Goal: Task Accomplishment & Management: Use online tool/utility

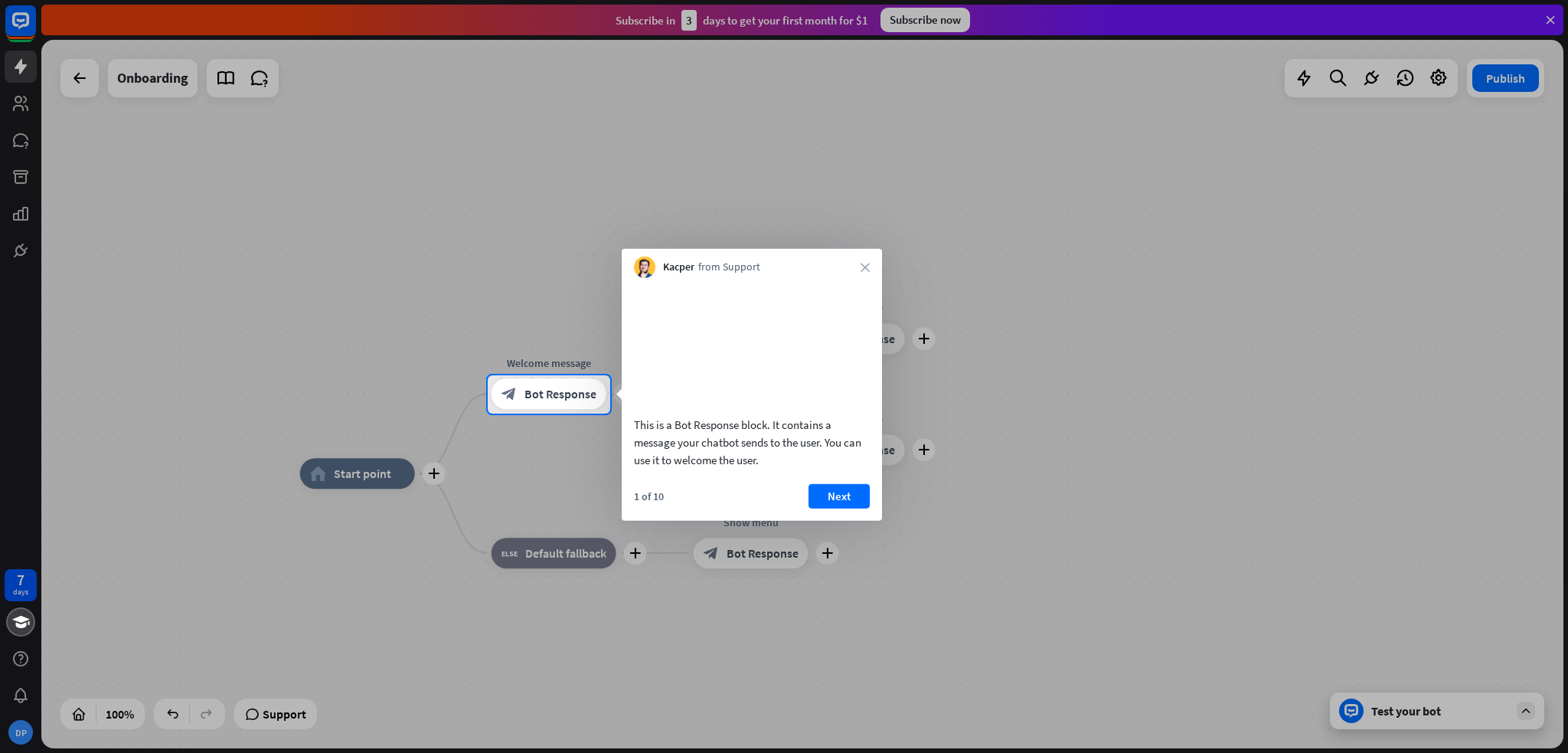
click at [878, 520] on div "1 of 10 Next" at bounding box center [751, 502] width 260 height 36
click at [851, 507] on button "Next" at bounding box center [839, 495] width 61 height 25
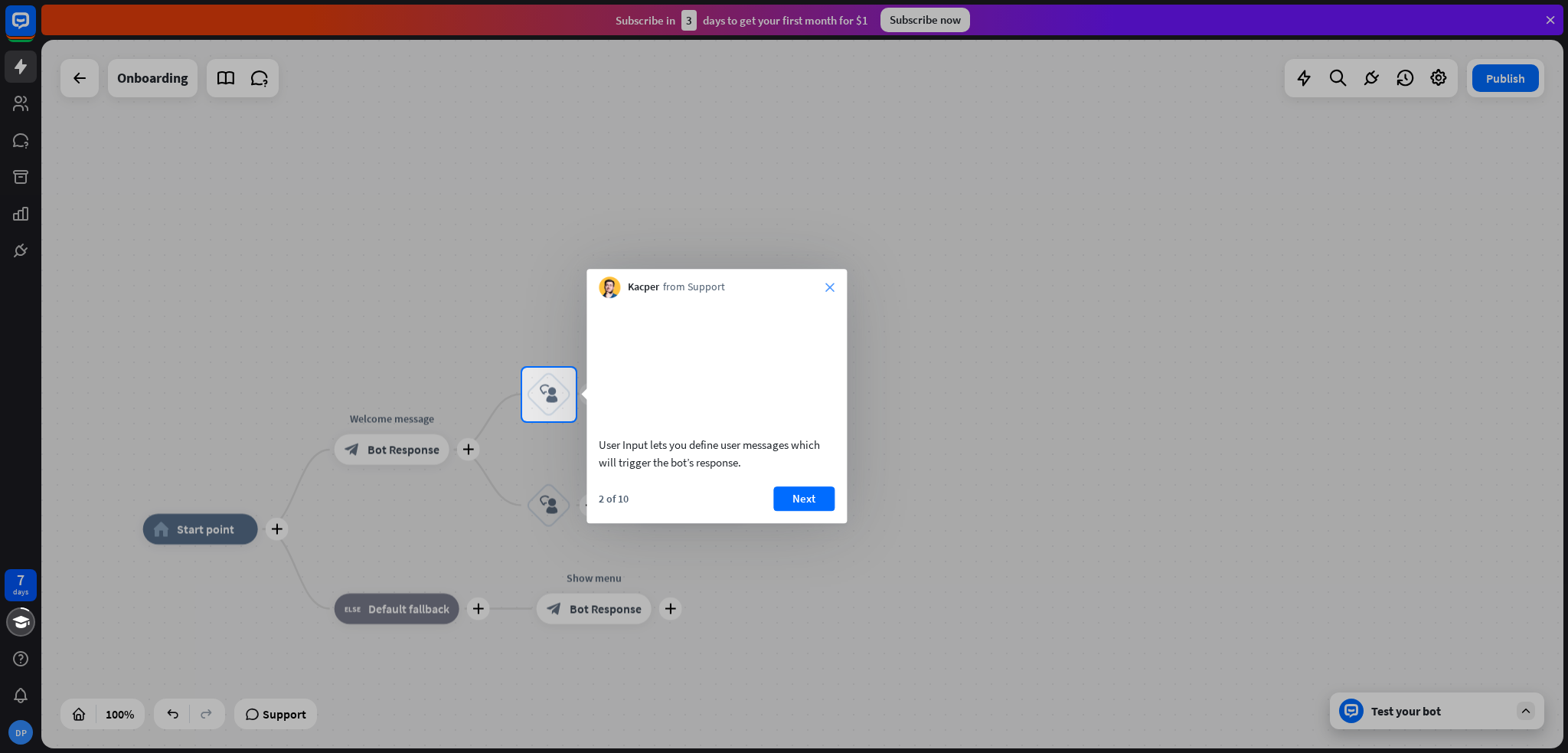
click at [832, 284] on div "Kacper from Support close" at bounding box center [717, 283] width 260 height 29
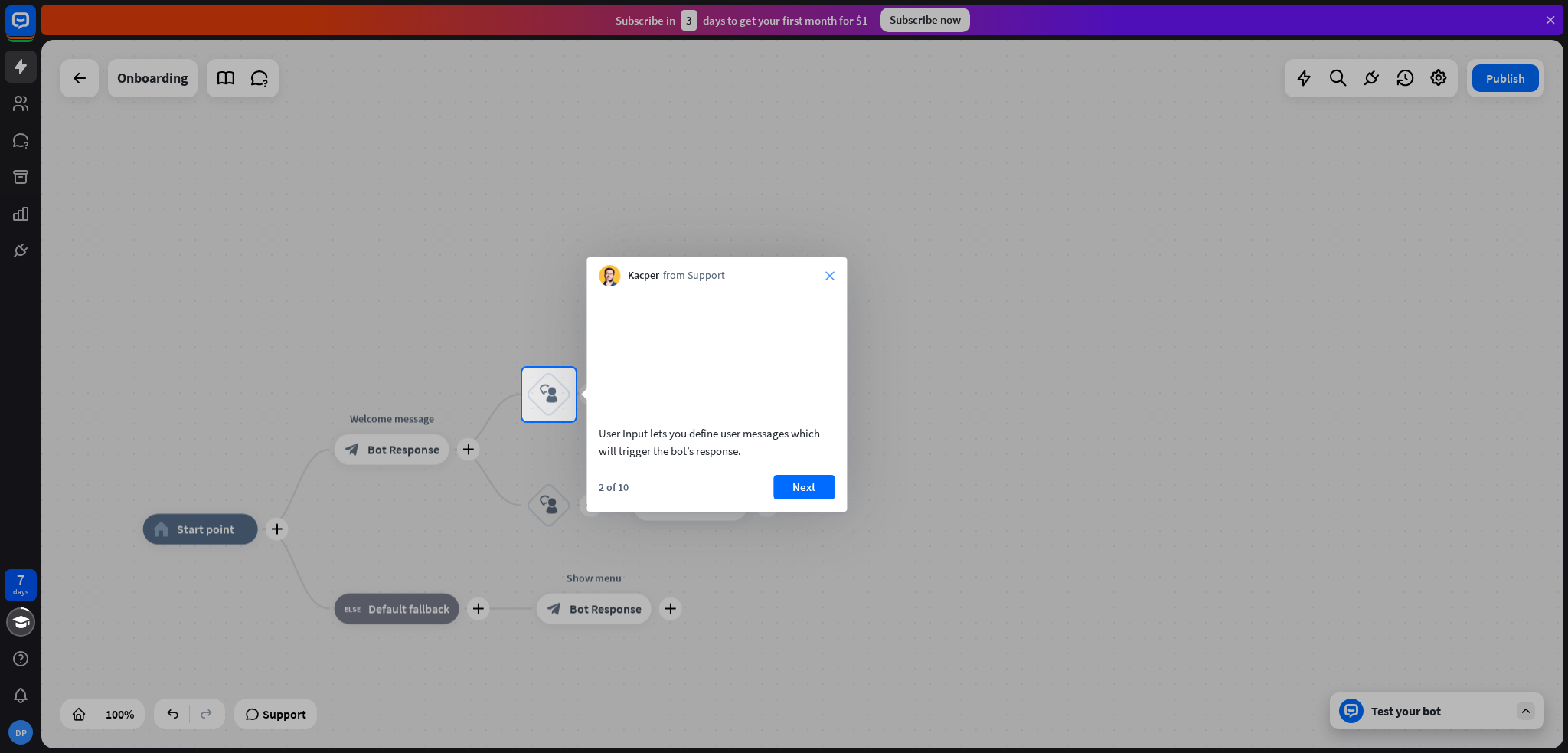
click at [825, 272] on icon "close" at bounding box center [830, 276] width 10 height 10
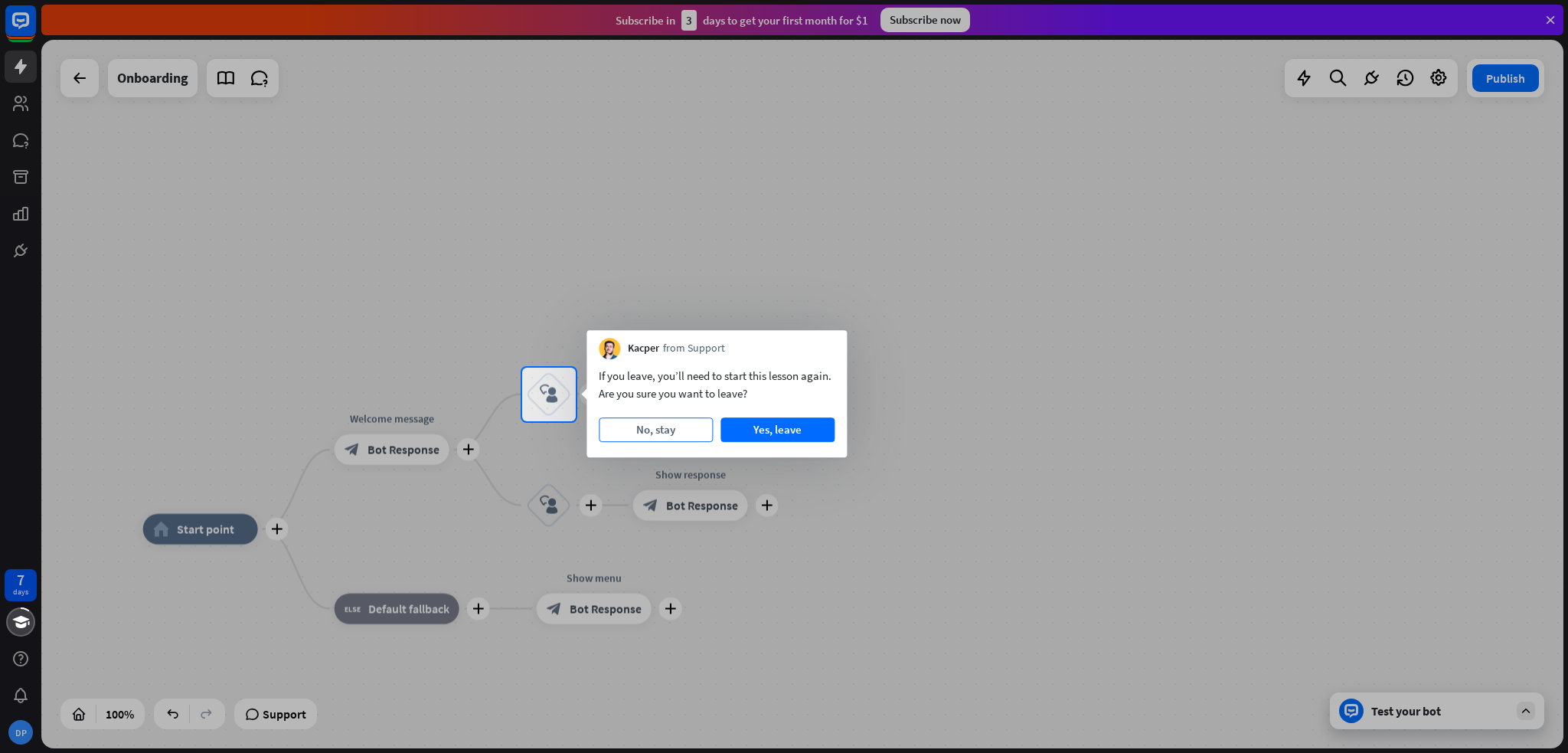
click at [683, 430] on button "No, stay" at bounding box center [656, 429] width 114 height 25
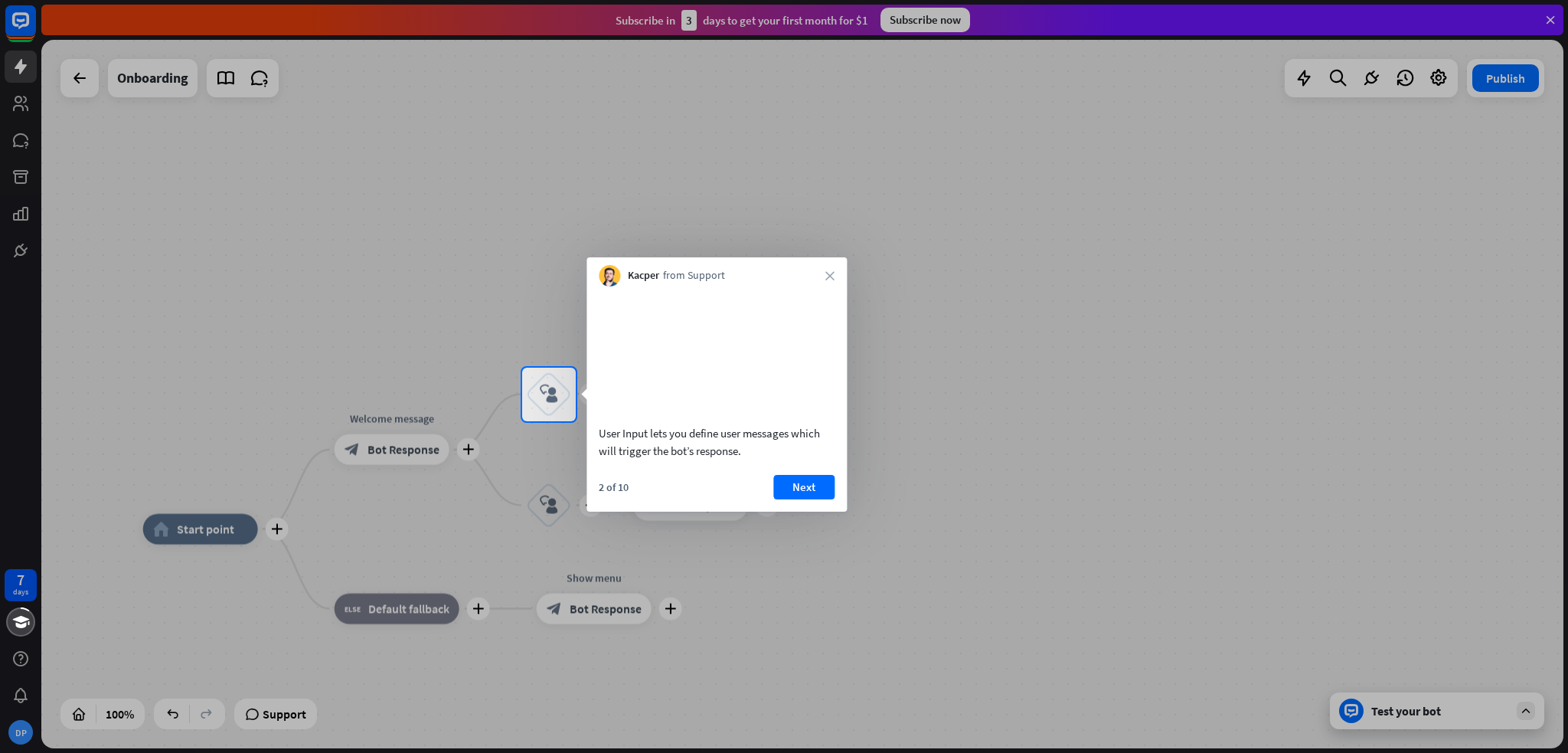
click at [843, 272] on div "Kacper from Support close" at bounding box center [717, 272] width 260 height 29
click at [827, 281] on div "Kacper from Support close" at bounding box center [717, 272] width 260 height 29
click at [838, 272] on div "Kacper from Support close" at bounding box center [717, 272] width 260 height 29
click at [832, 275] on icon "close" at bounding box center [830, 276] width 10 height 10
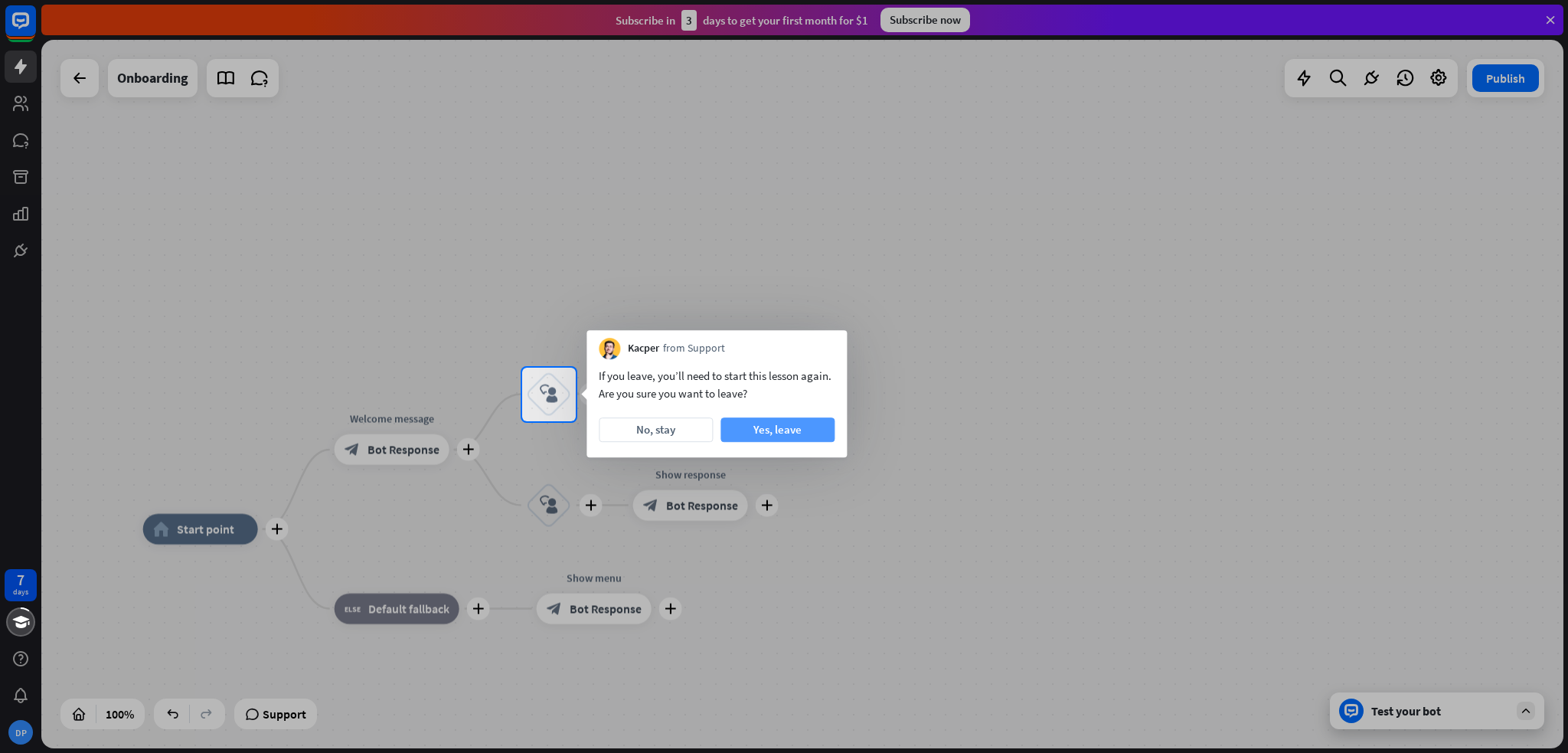
click at [805, 439] on button "Yes, leave" at bounding box center [778, 429] width 114 height 25
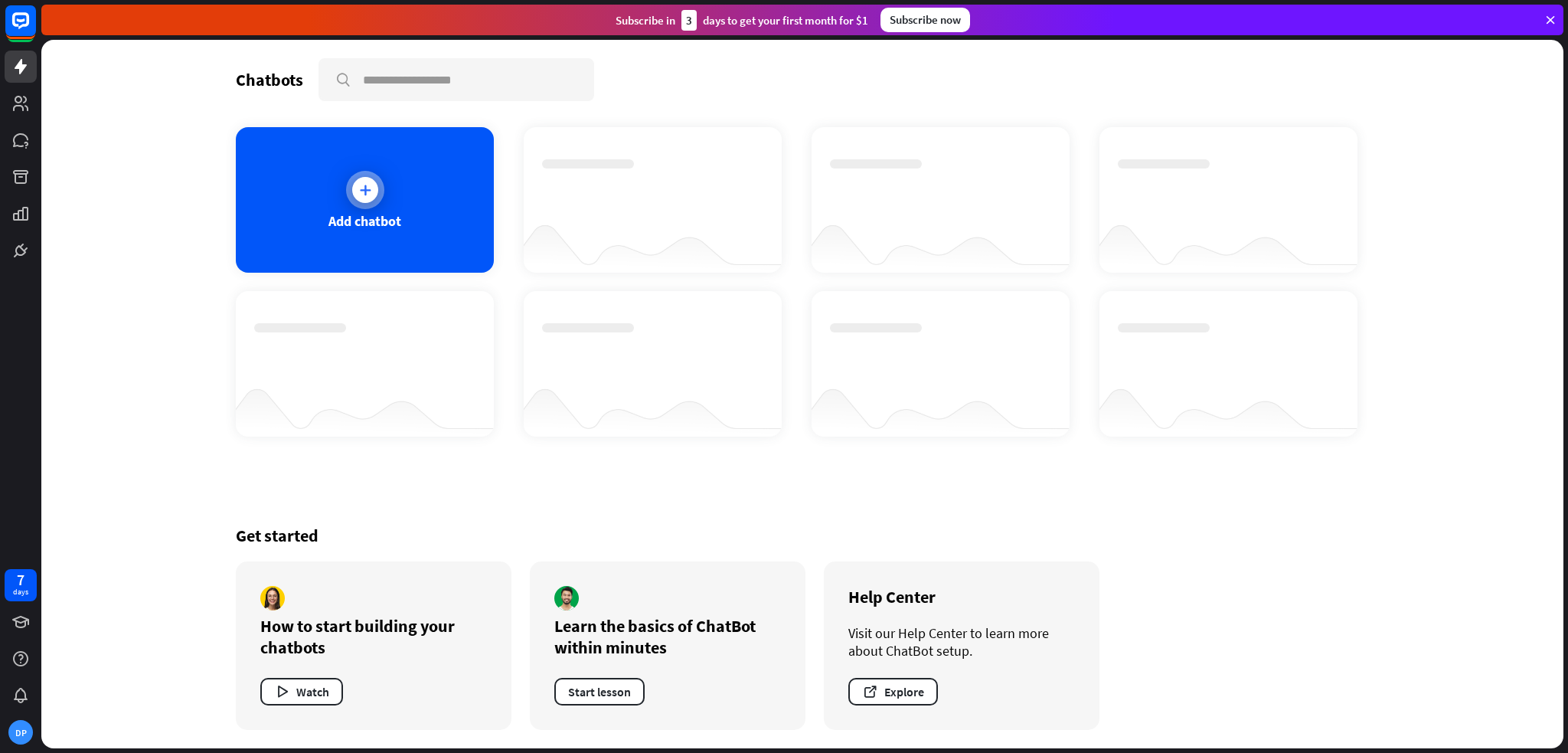
click at [343, 178] on div "Add chatbot" at bounding box center [365, 200] width 258 height 146
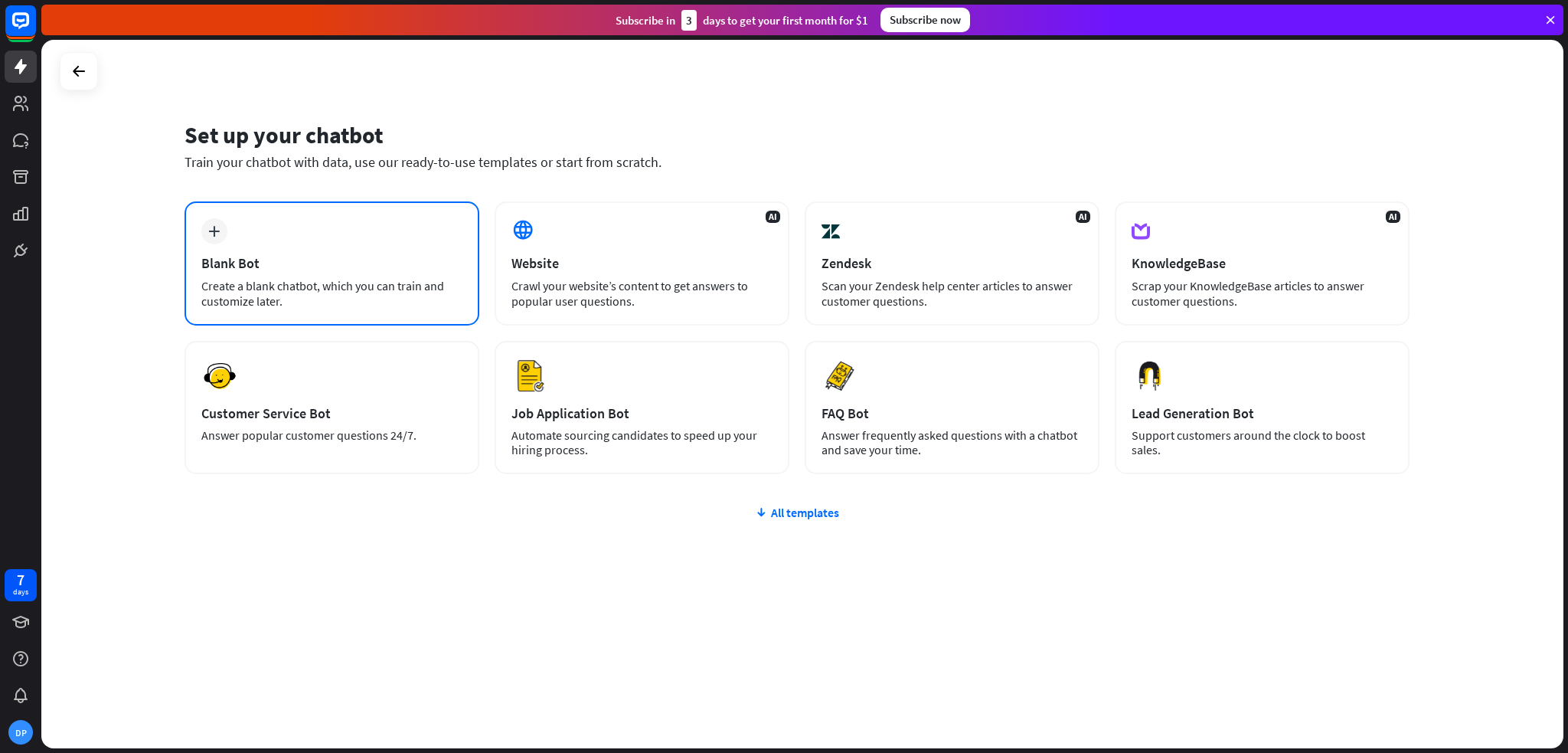
click at [435, 226] on div "plus Blank Bot Create a blank chatbot, which you can train and customize later." at bounding box center [332, 263] width 295 height 124
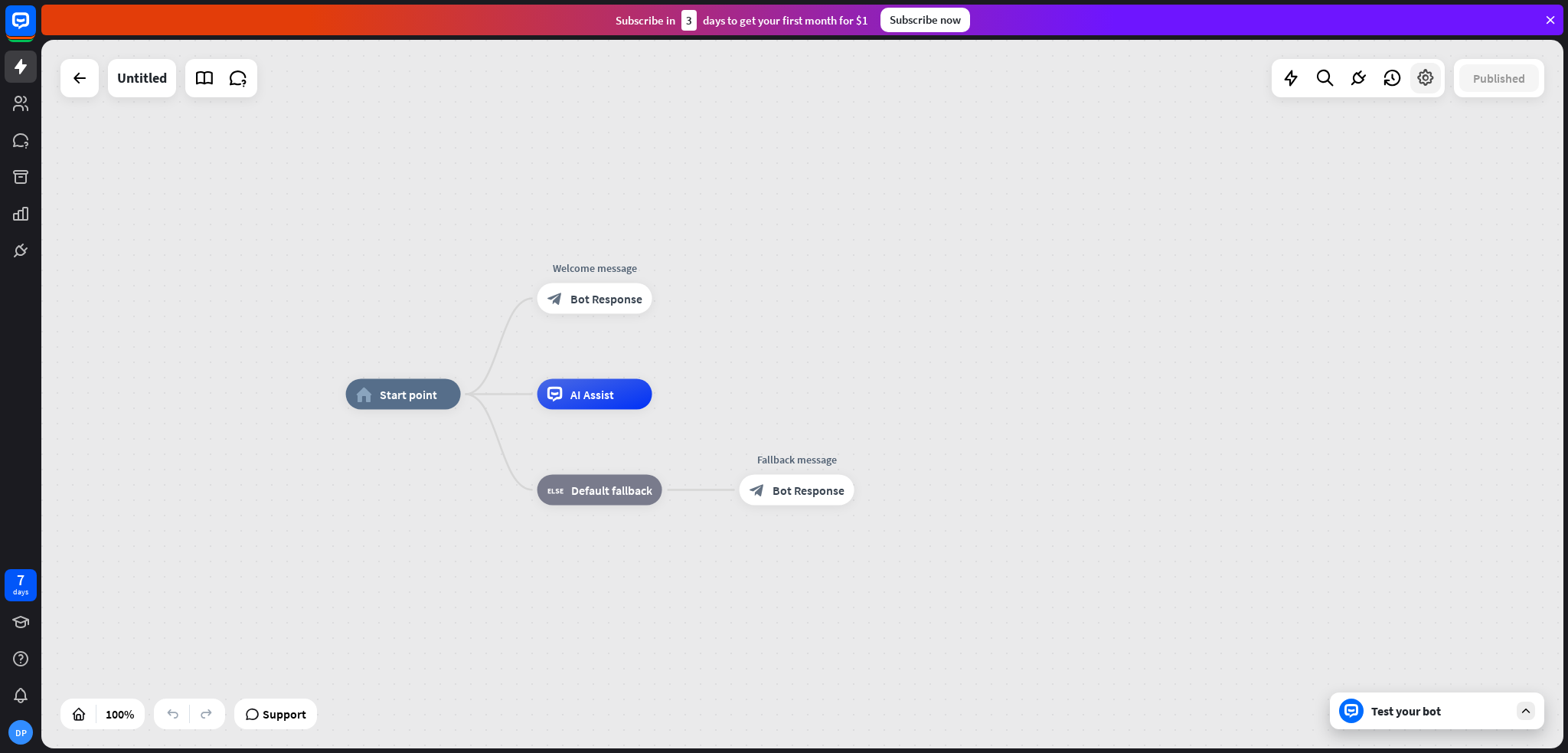
click at [1420, 91] on div at bounding box center [1425, 78] width 31 height 31
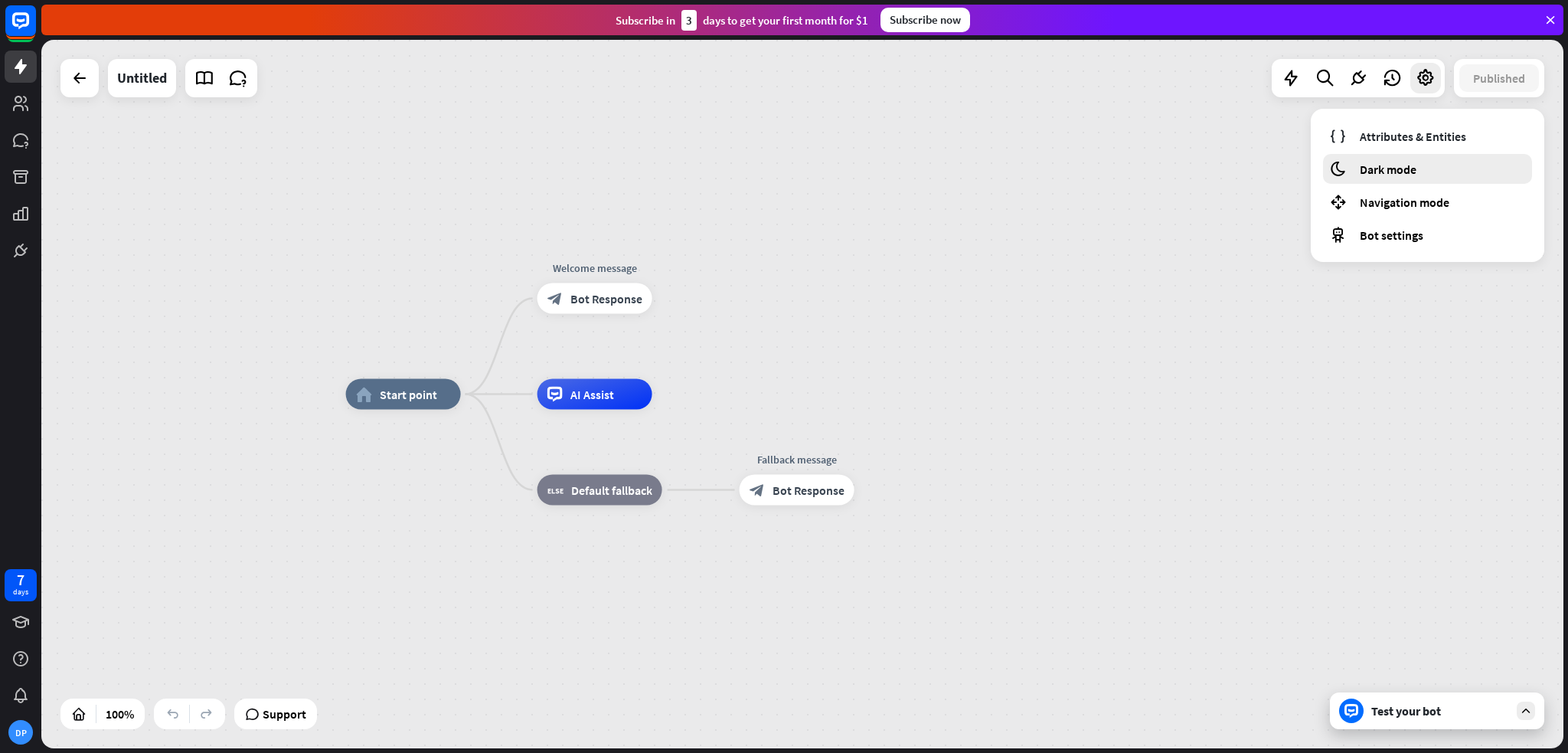
click at [1389, 170] on span "Dark mode" at bounding box center [1388, 169] width 56 height 15
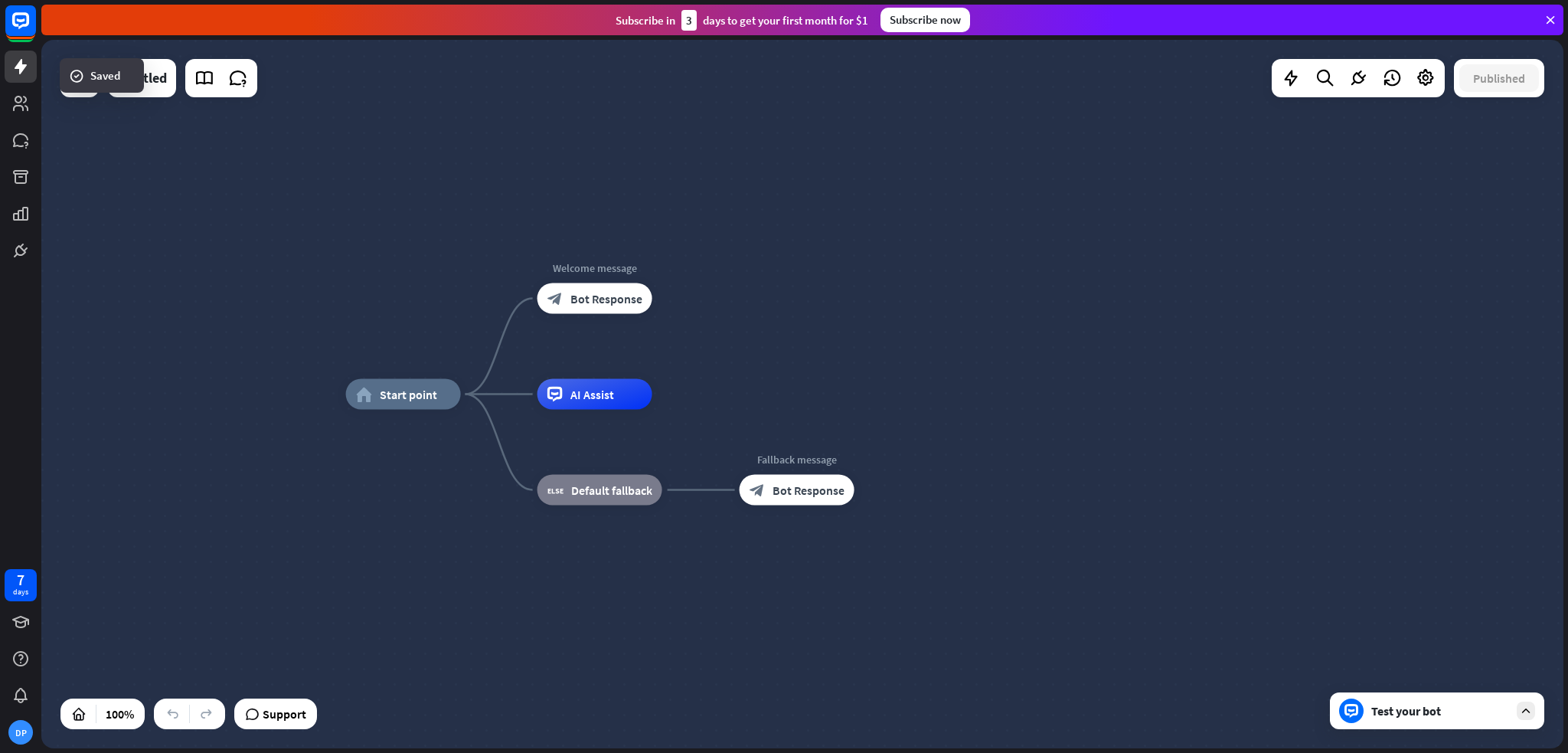
click at [1234, 300] on div "home_2 Start point Welcome message block_bot_response Bot Response AI Assist bl…" at bounding box center [802, 394] width 1522 height 709
